Goal: Task Accomplishment & Management: Complete application form

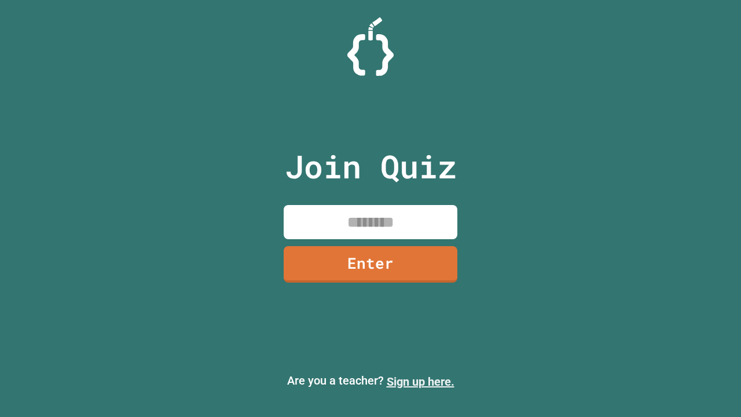
click at [420, 381] on link "Sign up here." at bounding box center [421, 381] width 68 height 14
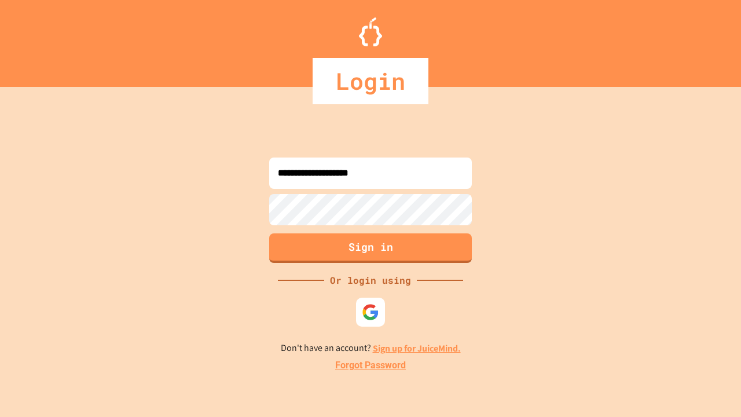
type input "**********"
